Goal: Transaction & Acquisition: Purchase product/service

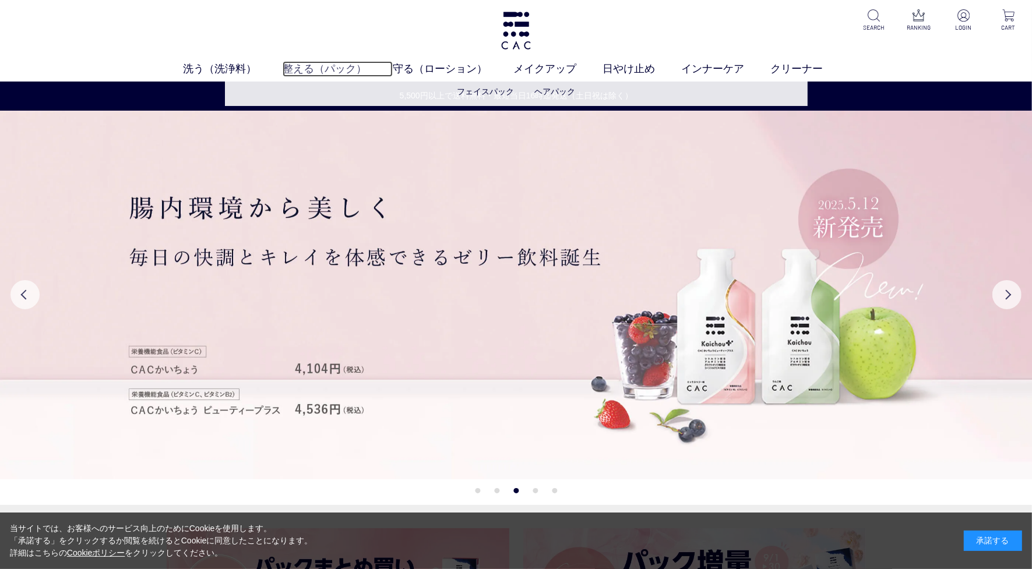
click at [330, 69] on link "整える（パック）" at bounding box center [338, 69] width 110 height 16
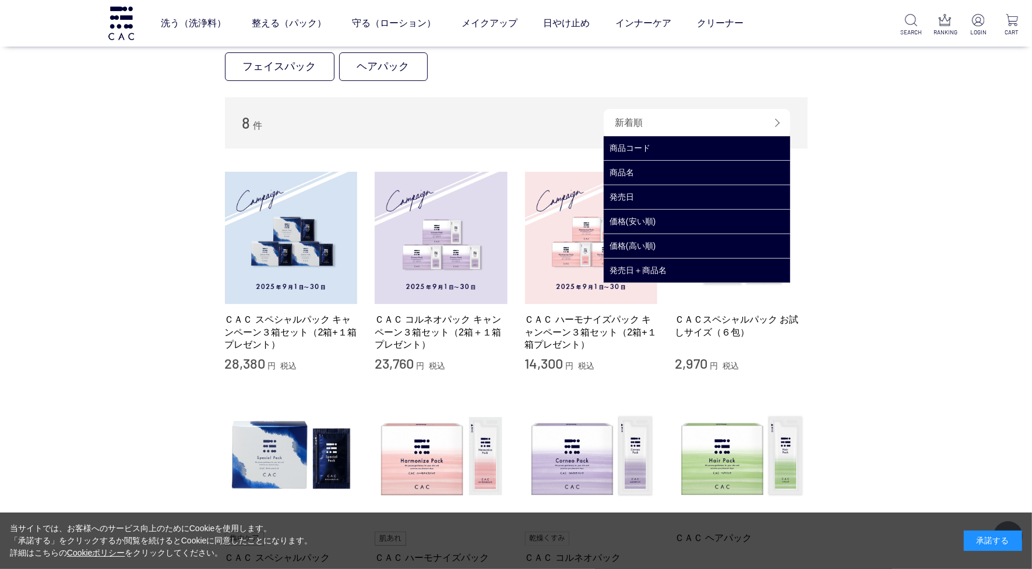
scroll to position [219, 0]
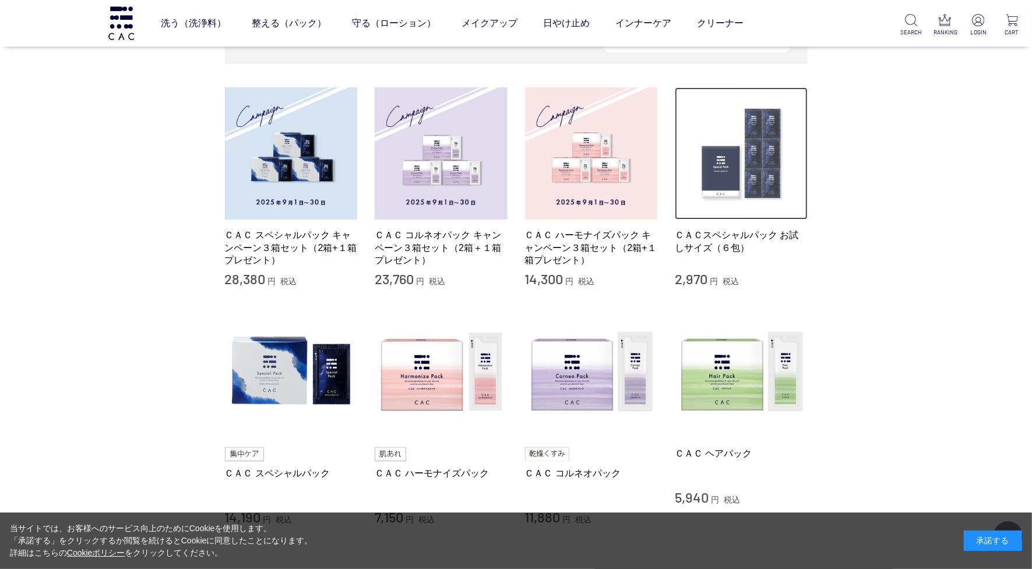
click at [738, 188] on img at bounding box center [741, 153] width 133 height 133
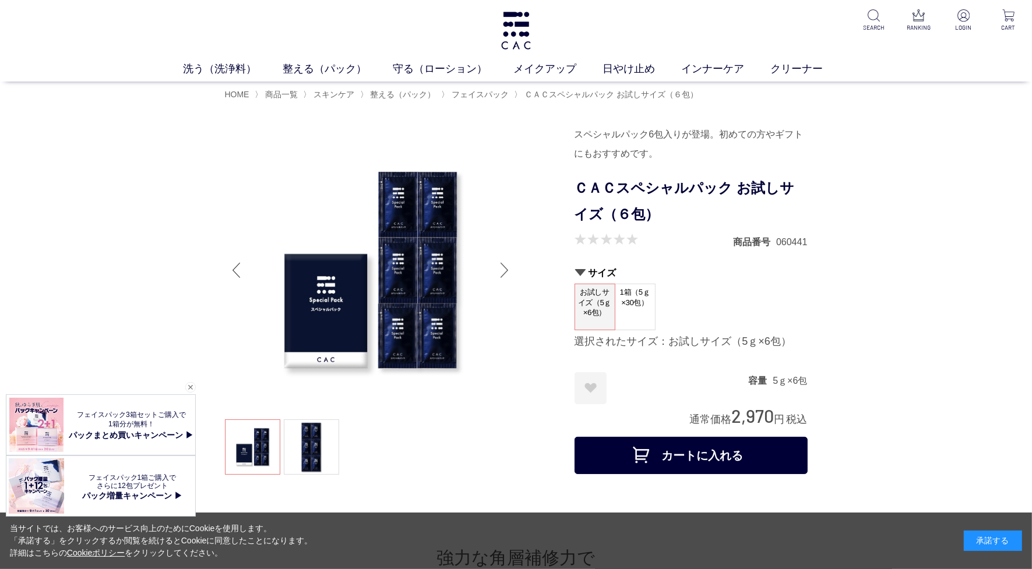
click at [363, 297] on img at bounding box center [370, 270] width 291 height 291
